Goal: Navigation & Orientation: Understand site structure

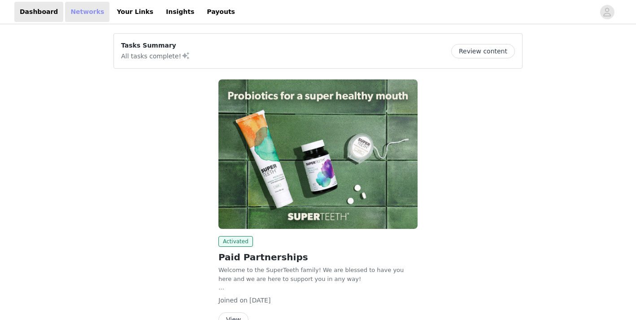
click at [84, 13] on link "Networks" at bounding box center [87, 12] width 44 height 20
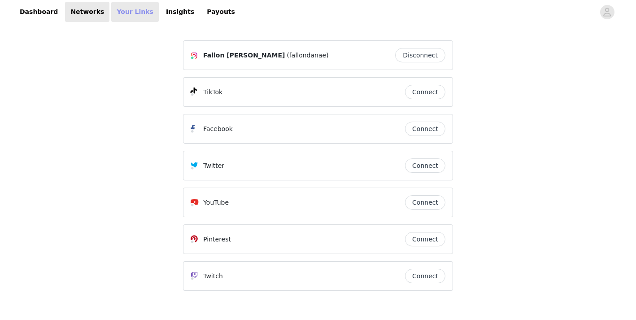
click at [122, 11] on link "Your Links" at bounding box center [135, 12] width 48 height 20
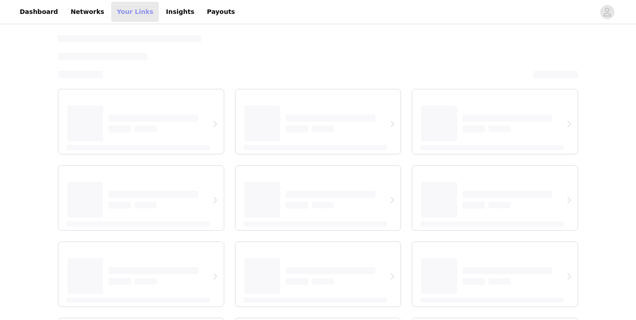
select select "12"
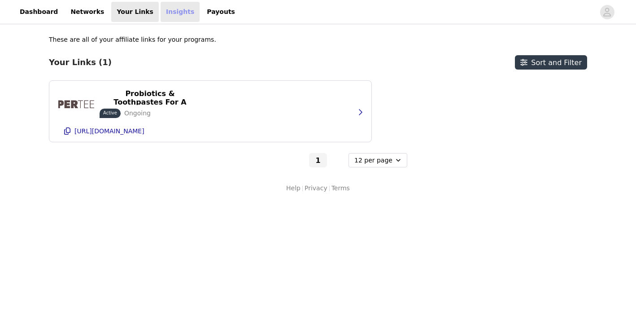
click at [162, 10] on link "Insights" at bounding box center [180, 12] width 39 height 20
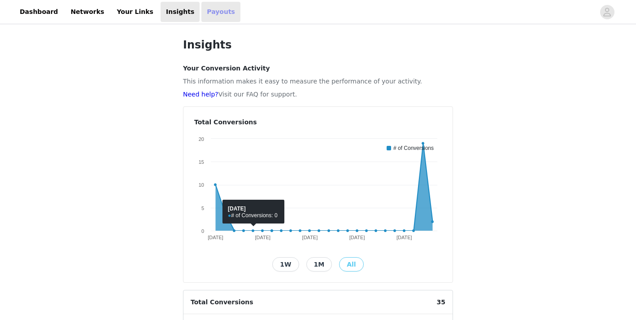
click at [202, 15] on link "Payouts" at bounding box center [221, 12] width 39 height 20
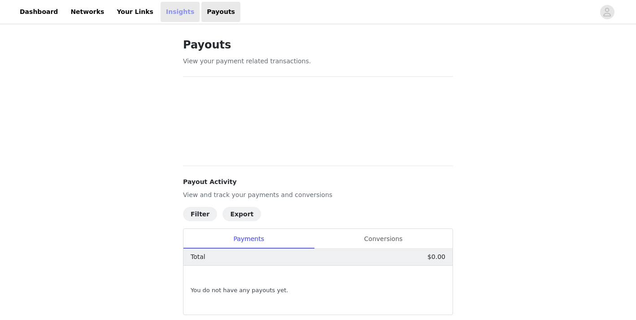
click at [161, 13] on link "Insights" at bounding box center [180, 12] width 39 height 20
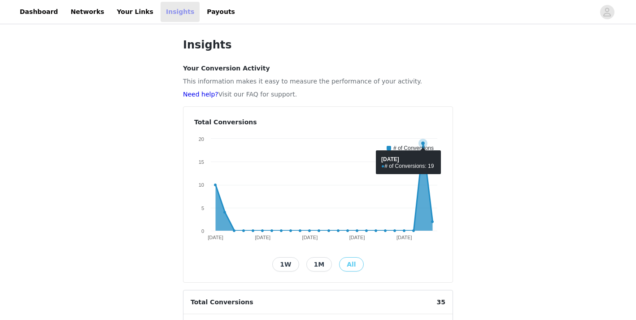
click at [423, 181] on icon at bounding box center [324, 187] width 217 height 88
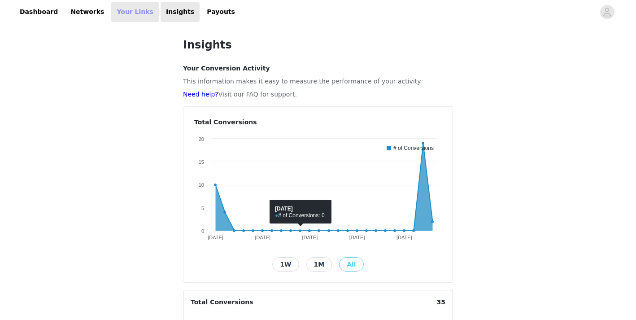
click at [120, 13] on link "Your Links" at bounding box center [135, 12] width 48 height 20
select select "12"
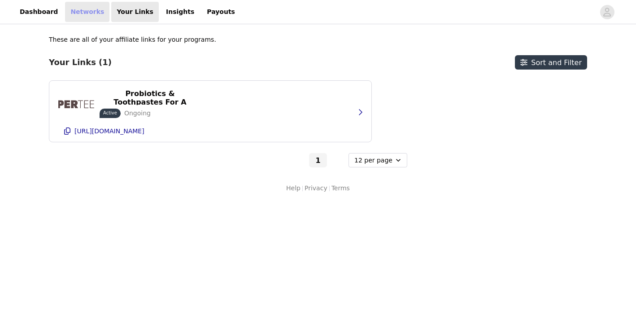
click at [83, 12] on link "Networks" at bounding box center [87, 12] width 44 height 20
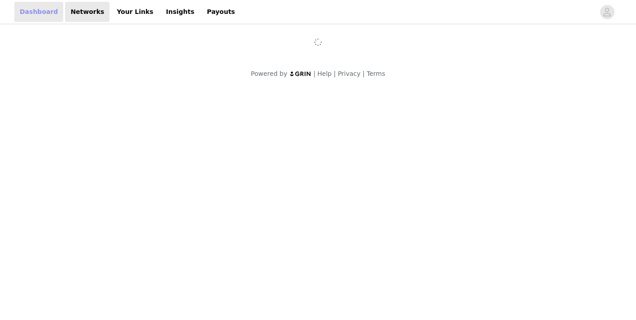
click at [35, 12] on link "Dashboard" at bounding box center [38, 12] width 49 height 20
